Goal: Task Accomplishment & Management: Complete application form

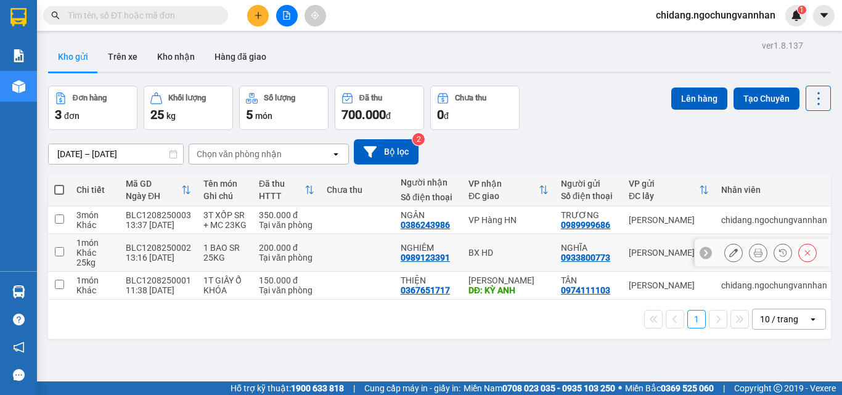
scroll to position [72, 0]
click at [260, 16] on icon "plus" at bounding box center [258, 15] width 9 height 9
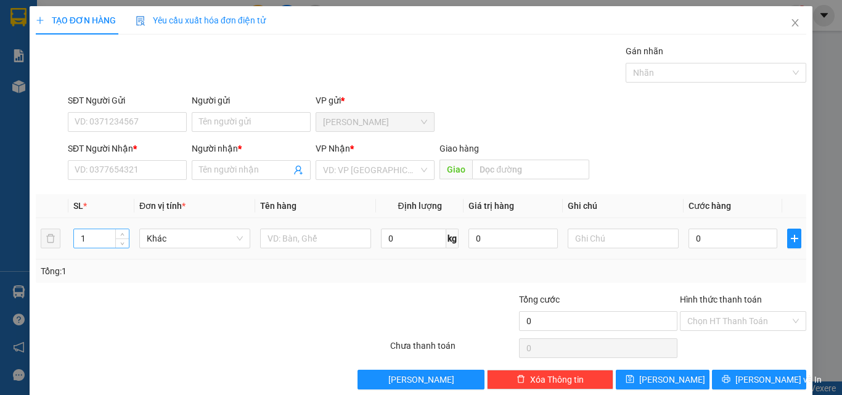
click at [95, 239] on input "1" at bounding box center [101, 238] width 55 height 18
type input "10"
click at [311, 239] on input "text" at bounding box center [315, 239] width 111 height 20
type input "10T GIẤY TRÀ"
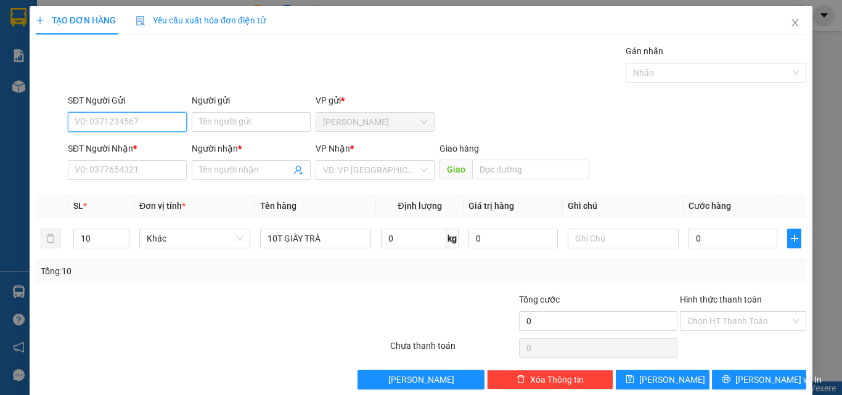
click at [102, 122] on input "SĐT Người Gửi" at bounding box center [127, 122] width 119 height 20
type input "0913934147"
click at [114, 143] on div "0913934147 - NGUYÊN" at bounding box center [126, 147] width 102 height 14
type input "NGUYÊN"
type input "0345979475"
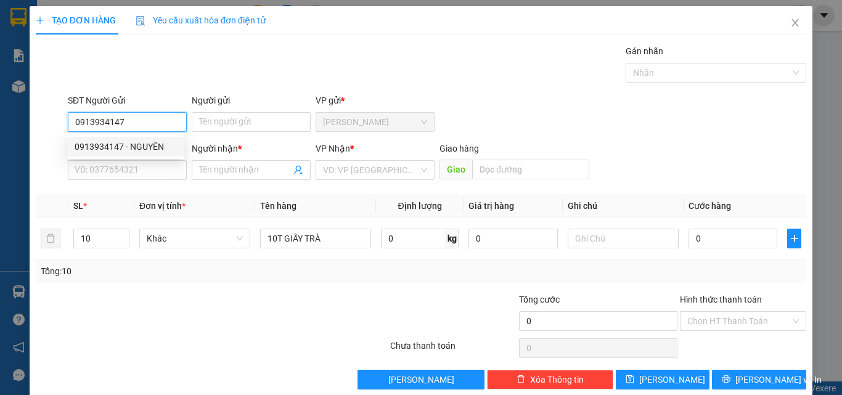
type input "NGỌC"
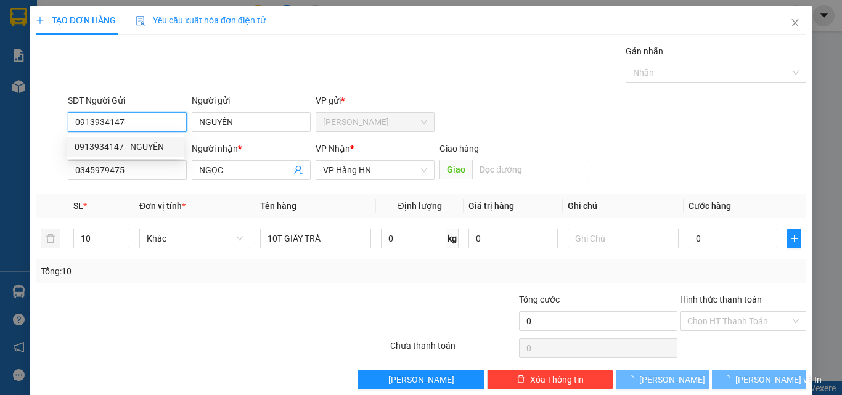
type input "1.500.000"
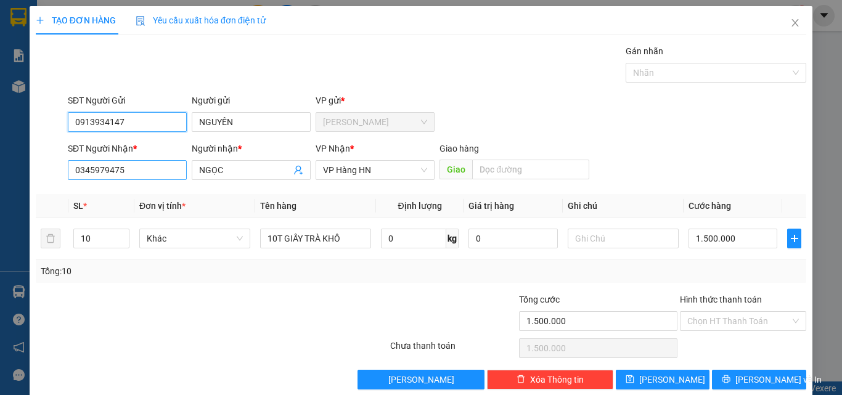
type input "0913934147"
click at [123, 174] on input "0345979475" at bounding box center [127, 170] width 119 height 20
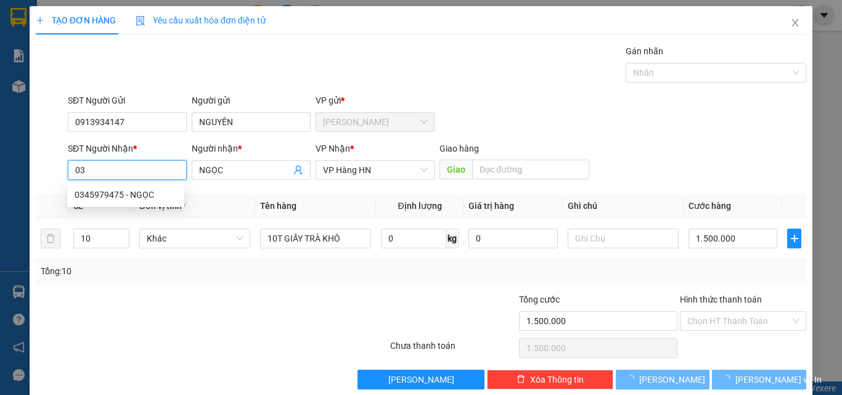
type input "0"
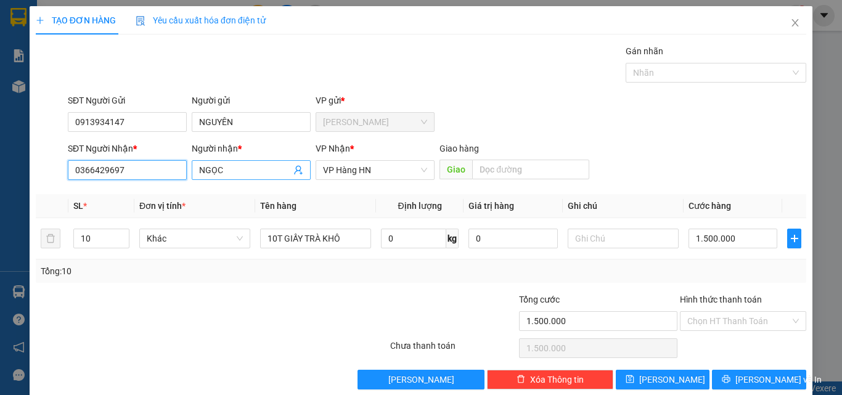
type input "0366429697"
click at [246, 168] on input "NGỌC" at bounding box center [245, 170] width 92 height 14
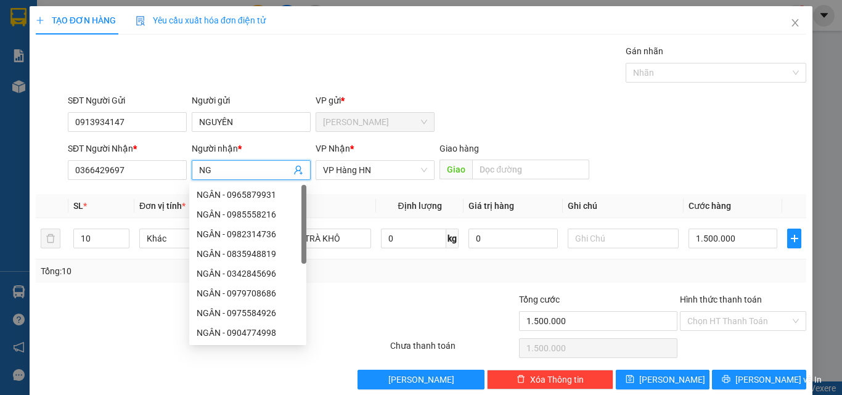
type input "N"
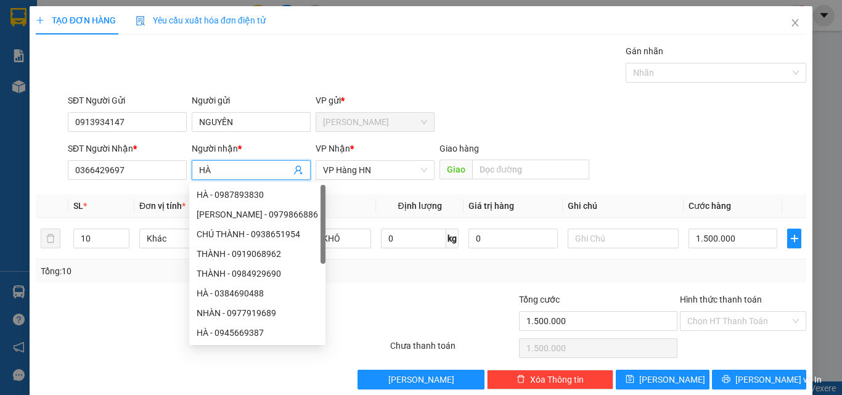
type input "HÀ"
click at [348, 294] on div at bounding box center [324, 314] width 129 height 43
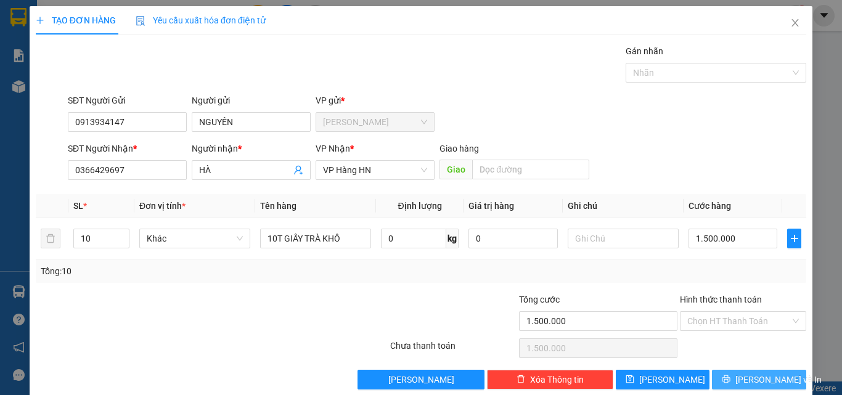
click at [738, 384] on button "[PERSON_NAME] và In" at bounding box center [759, 380] width 94 height 20
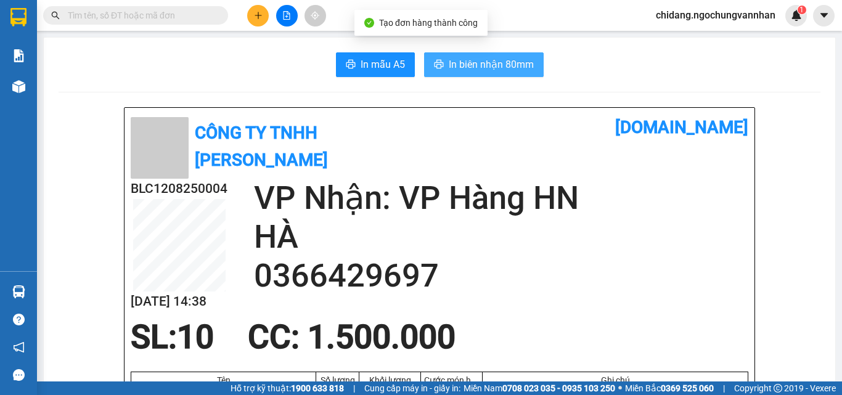
click at [462, 56] on button "In biên nhận 80mm" at bounding box center [484, 64] width 120 height 25
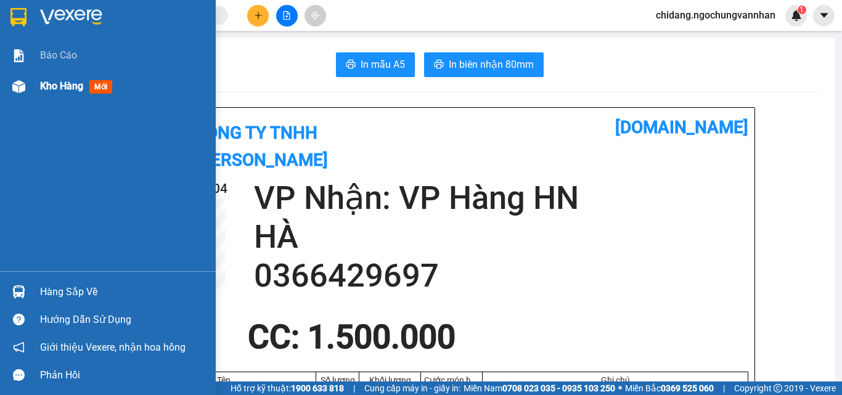
click at [62, 88] on span "Kho hàng" at bounding box center [61, 86] width 43 height 12
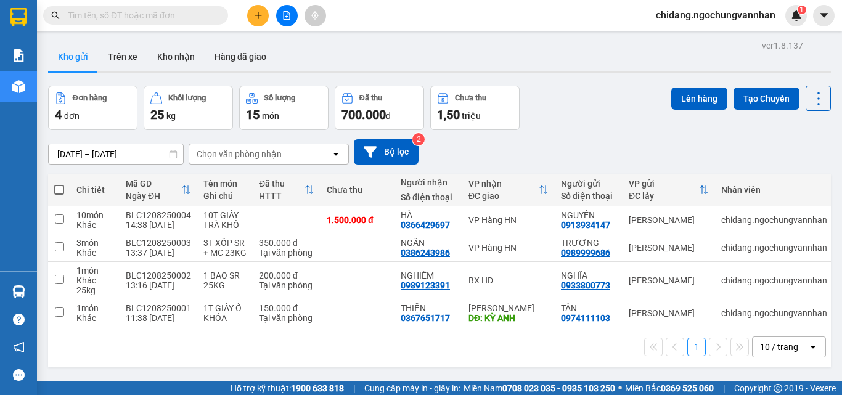
click at [260, 22] on button at bounding box center [258, 16] width 22 height 22
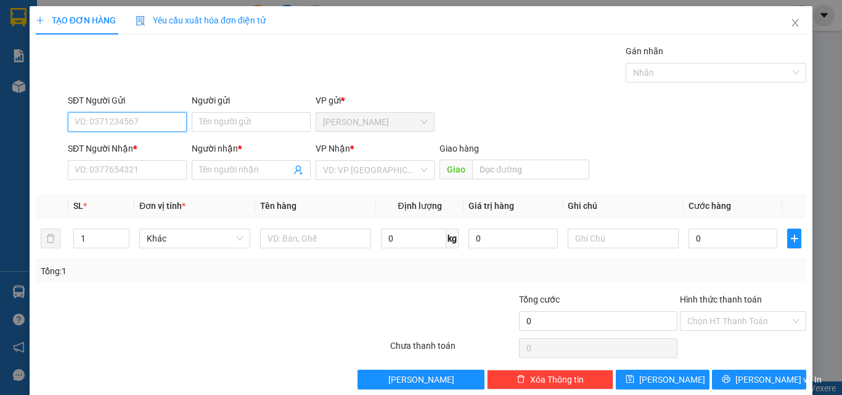
click at [123, 123] on input "SĐT Người Gửi" at bounding box center [127, 122] width 119 height 20
click at [117, 125] on input "09728147696" at bounding box center [127, 122] width 119 height 20
type input "0972814796"
click at [137, 146] on div "0972814796 - THỂ" at bounding box center [126, 147] width 102 height 14
type input "THỂ"
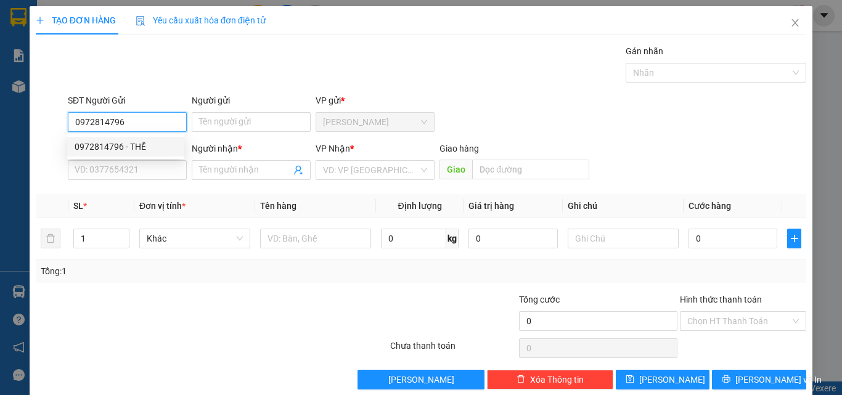
type input "0982838682"
type input "GẤM"
type input "120.000"
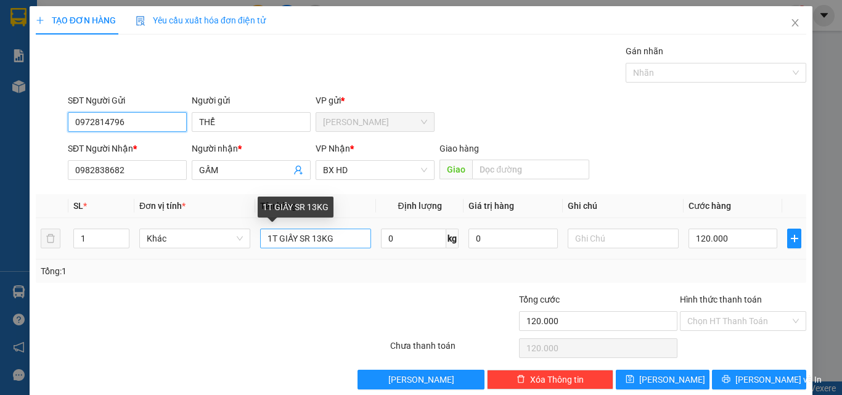
type input "0972814796"
click at [316, 241] on input "1T GIẤY SR 13KG" at bounding box center [315, 239] width 111 height 20
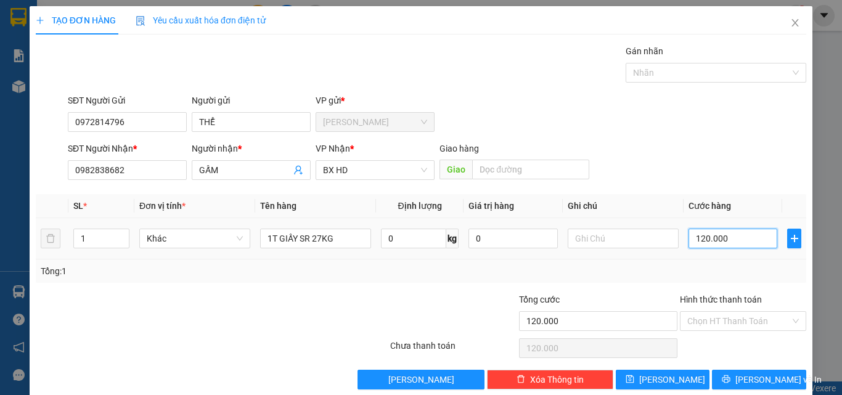
click at [701, 242] on input "120.000" at bounding box center [733, 239] width 89 height 20
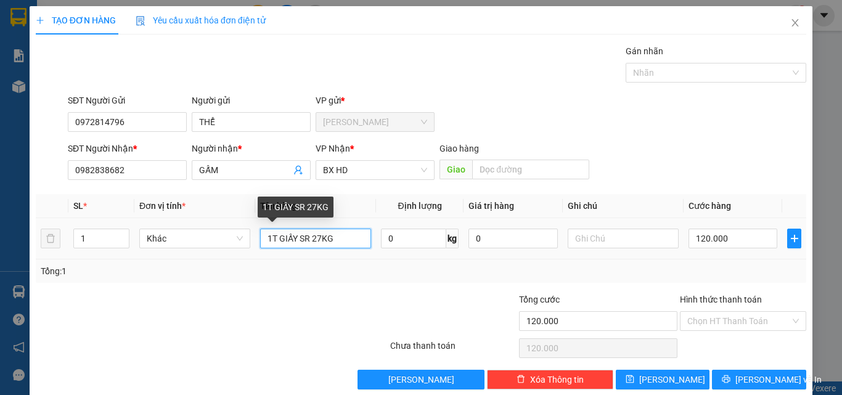
click at [319, 241] on input "1T GIẤY SR 27KG" at bounding box center [315, 239] width 111 height 20
type input "1T GIẤY SR 28KG"
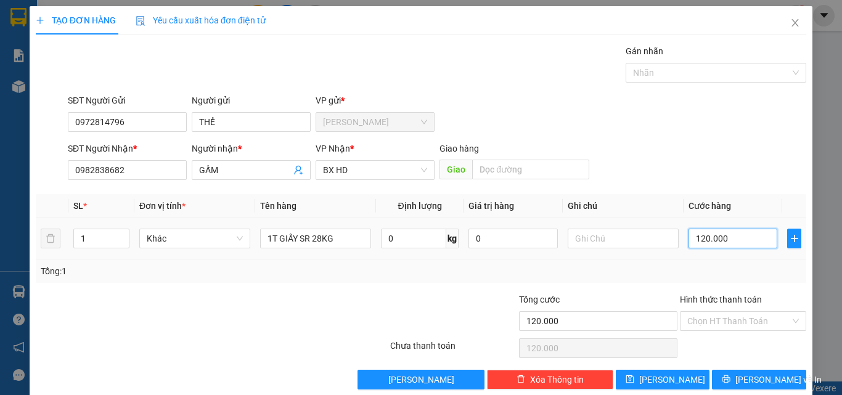
click at [709, 240] on input "120.000" at bounding box center [733, 239] width 89 height 20
type input "2"
type input "22"
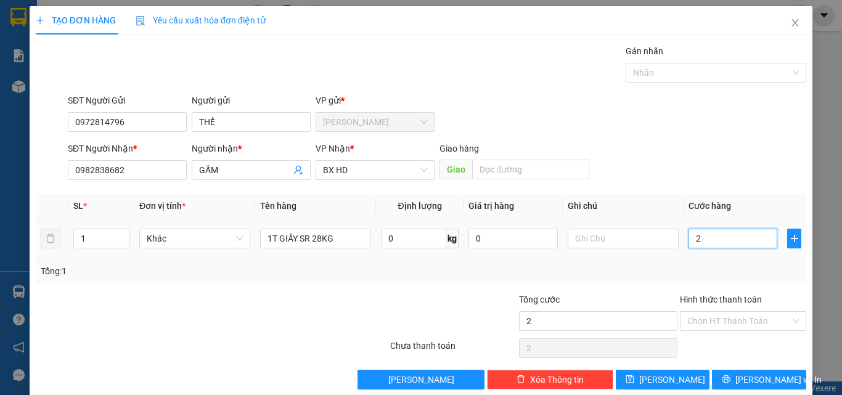
type input "22"
type input "220"
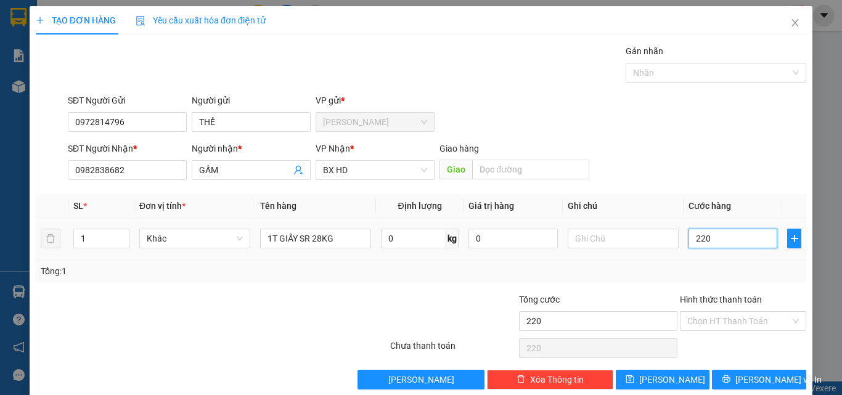
type input "2.200"
type input "22.000"
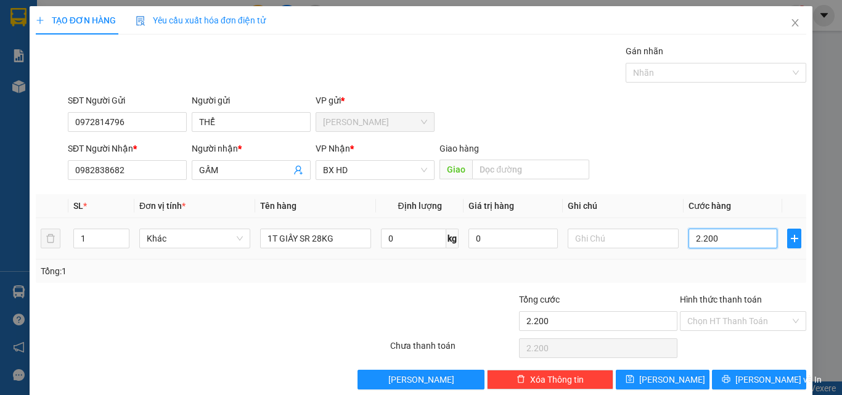
type input "22.000"
type input "220.000"
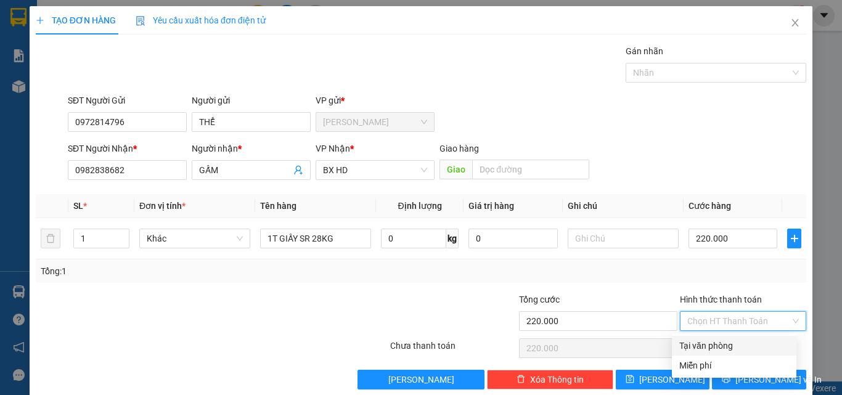
click at [700, 317] on input "Hình thức thanh toán" at bounding box center [738, 321] width 103 height 18
click at [699, 348] on div "Tại văn phòng" at bounding box center [734, 346] width 110 height 14
type input "0"
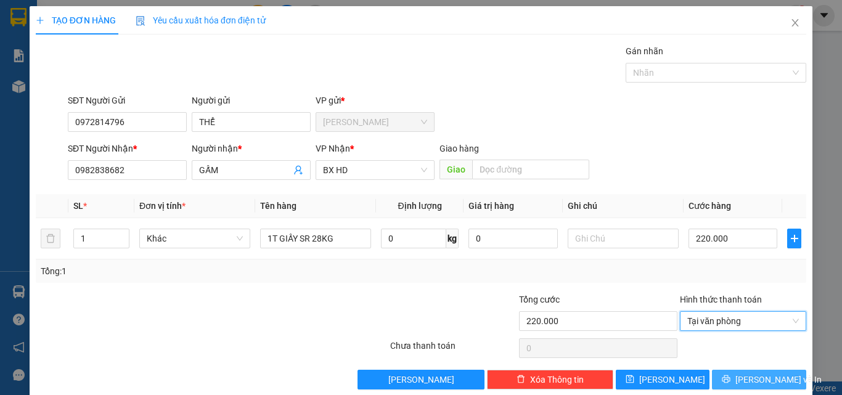
click at [735, 375] on button "[PERSON_NAME] và In" at bounding box center [759, 380] width 94 height 20
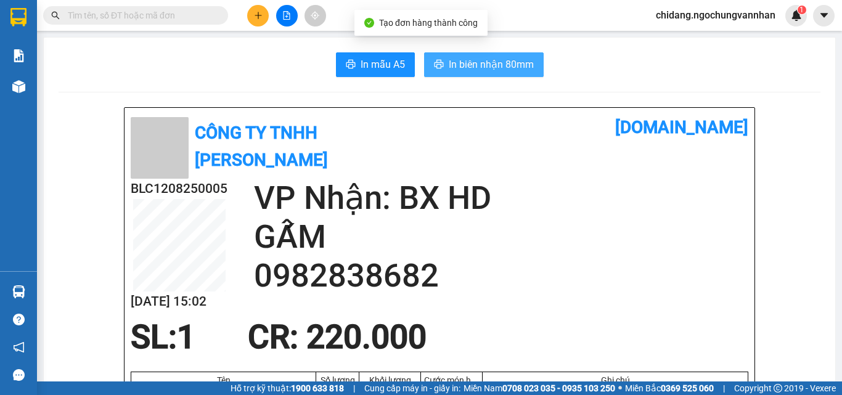
click at [496, 62] on span "In biên nhận 80mm" at bounding box center [491, 64] width 85 height 15
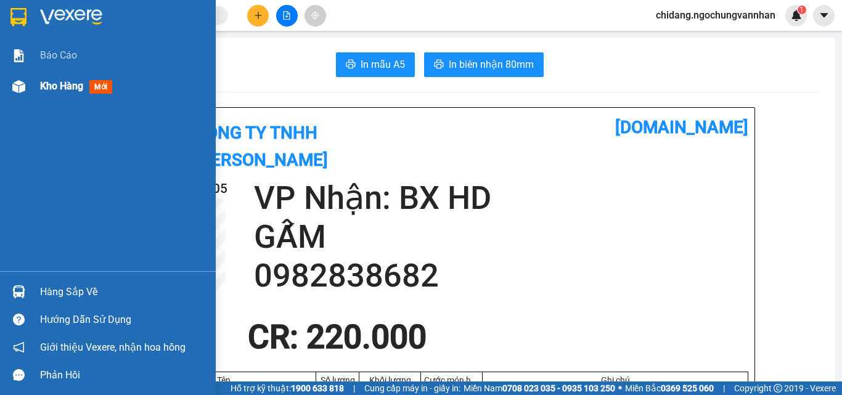
click at [45, 84] on span "Kho hàng" at bounding box center [61, 86] width 43 height 12
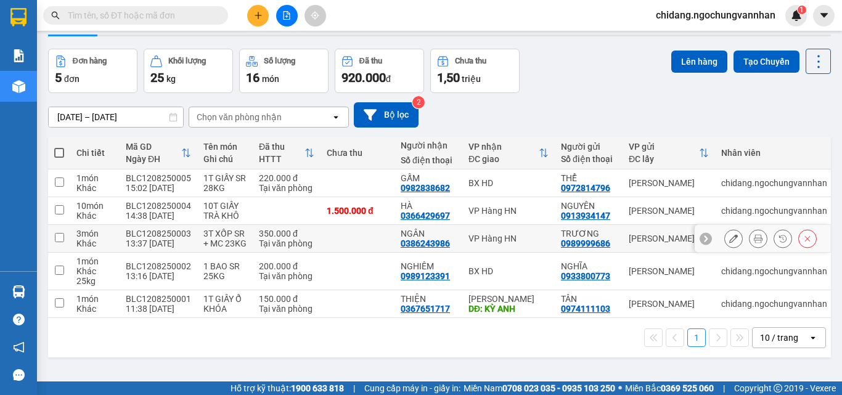
scroll to position [57, 0]
